Goal: Task Accomplishment & Management: Manage account settings

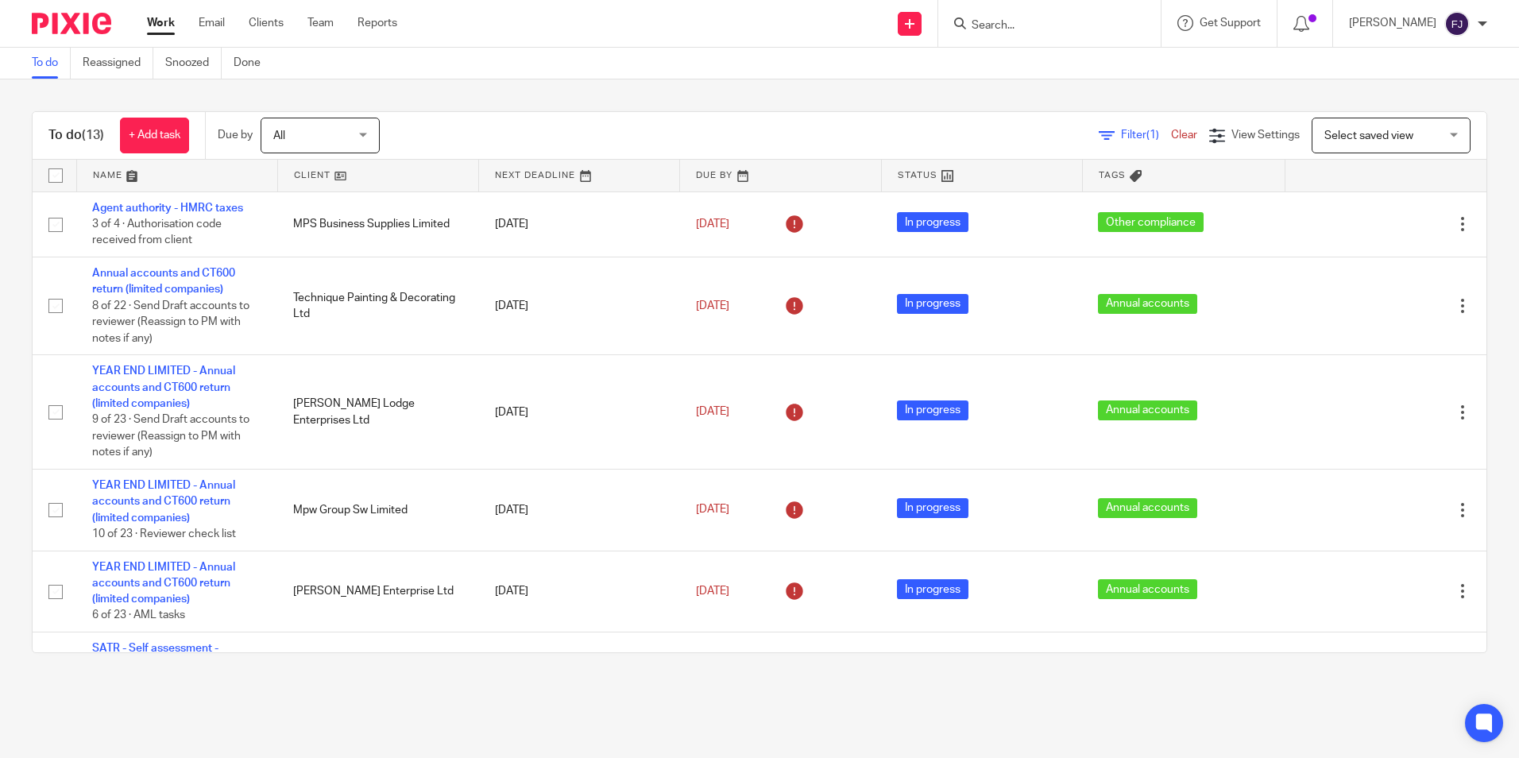
scroll to position [556, 0]
